Goal: Information Seeking & Learning: Learn about a topic

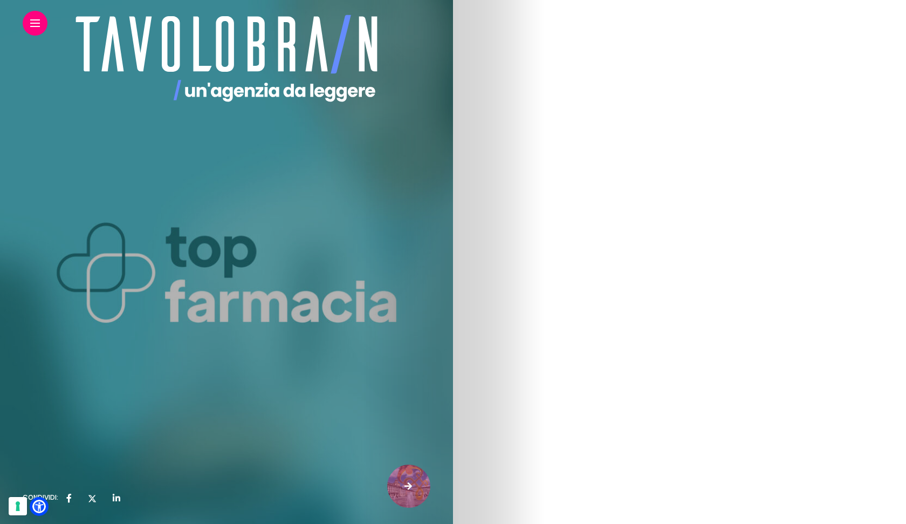
scroll to position [2580, 0]
drag, startPoint x: 480, startPoint y: 95, endPoint x: 879, endPoint y: 196, distance: 411.1
copy article "E-health: Il futuro della relazione farmacia-paziente copiaincolla 10 settembre…"
click at [316, 231] on link "Scopri il nostro lavoro con Top Farmacia" at bounding box center [226, 244] width 177 height 26
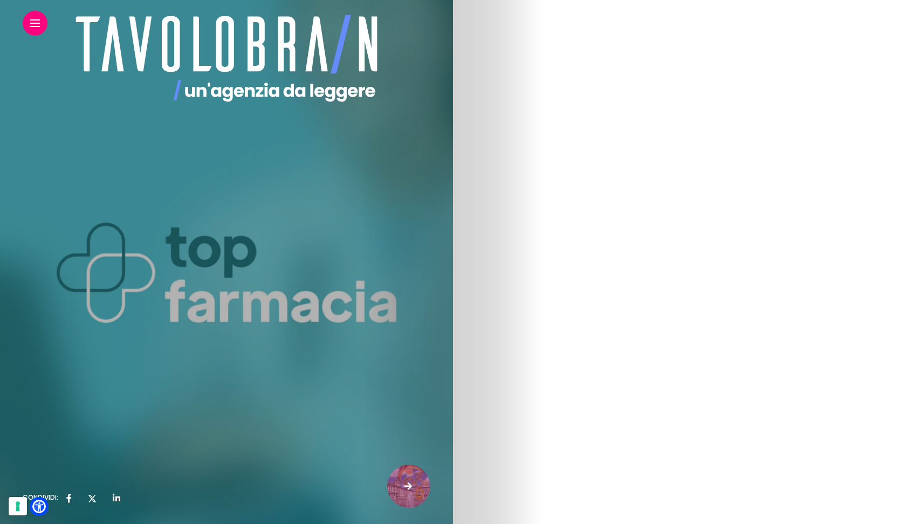
scroll to position [0, 0]
click at [430, 213] on h2 "Ne parliamo con Top farmacia" at bounding box center [227, 215] width 408 height 22
